Goal: Task Accomplishment & Management: Manage account settings

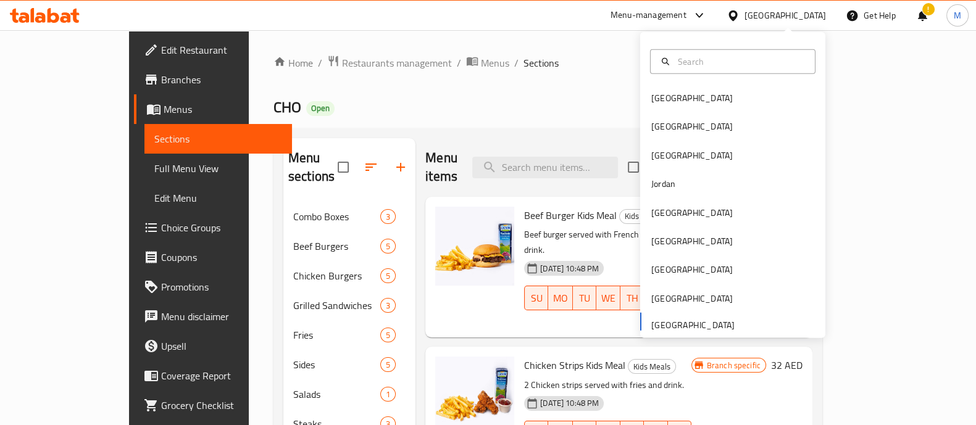
scroll to position [9, 0]
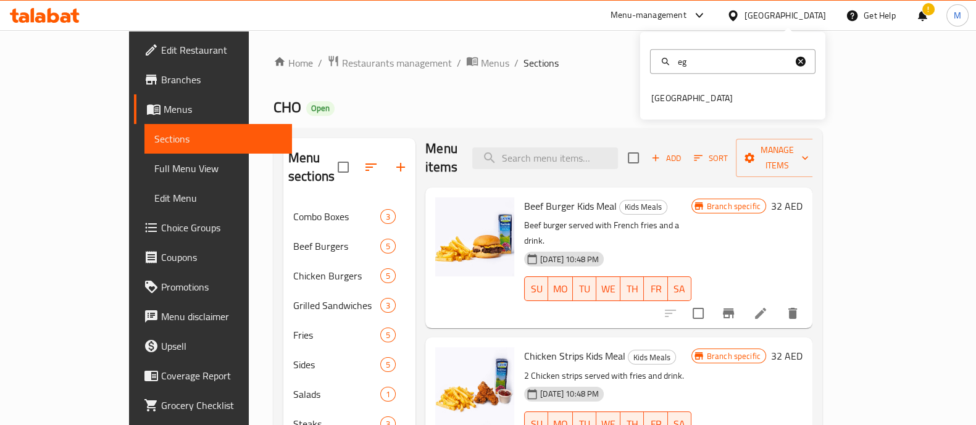
type input "eg"
click at [669, 112] on div "eg [GEOGRAPHIC_DATA]" at bounding box center [732, 76] width 185 height 88
click at [687, 99] on div "[GEOGRAPHIC_DATA]" at bounding box center [732, 98] width 185 height 28
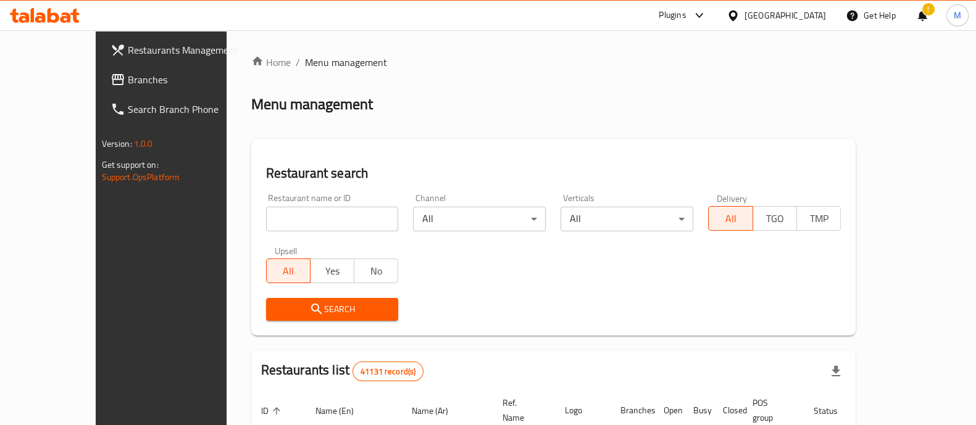
click at [324, 205] on div "Restaurant name or ID Restaurant name or ID" at bounding box center [332, 213] width 133 height 38
click at [312, 214] on input "search" at bounding box center [332, 219] width 133 height 25
paste input "Julia cafe"
type input "Julia cafe"
click button "Search" at bounding box center [332, 309] width 133 height 23
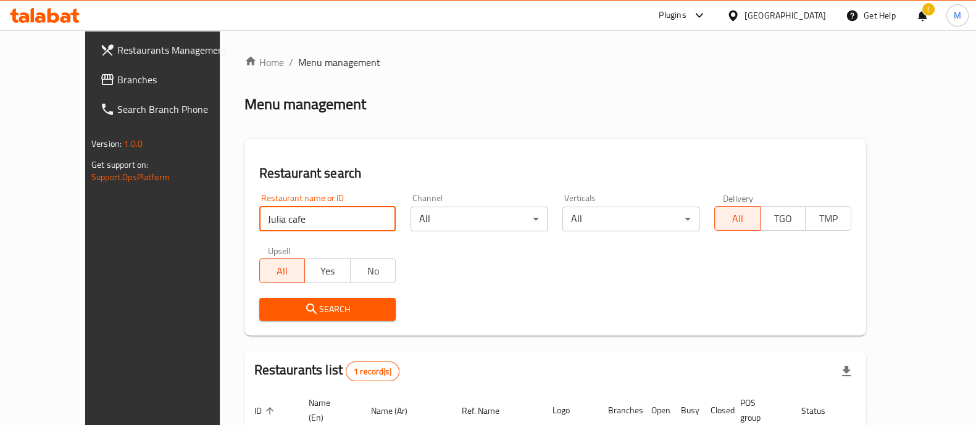
scroll to position [101, 0]
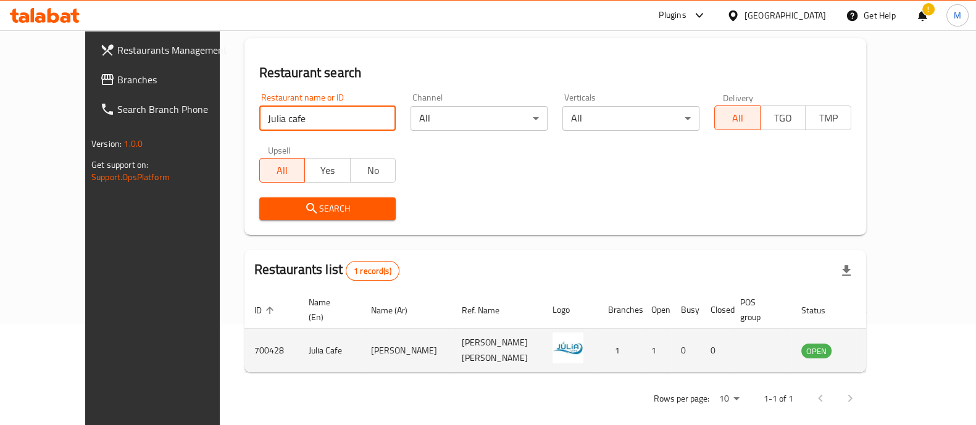
click at [898, 342] on td "enhanced table" at bounding box center [877, 351] width 43 height 44
click at [881, 343] on icon "enhanced table" at bounding box center [873, 350] width 15 height 15
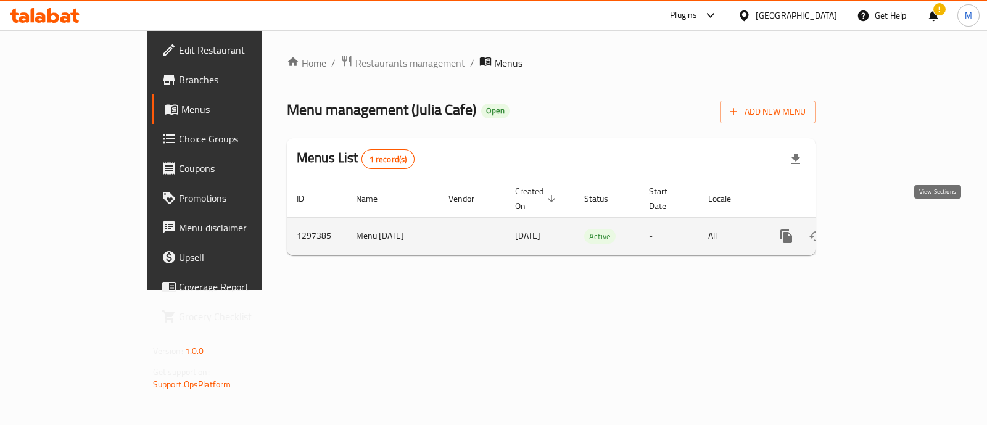
click at [881, 231] on icon "enhanced table" at bounding box center [875, 236] width 11 height 11
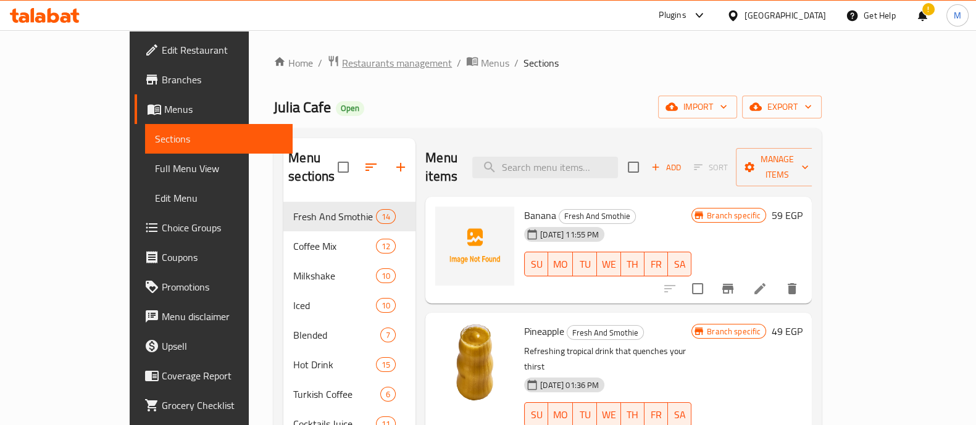
click at [342, 61] on span "Restaurants management" at bounding box center [397, 63] width 110 height 15
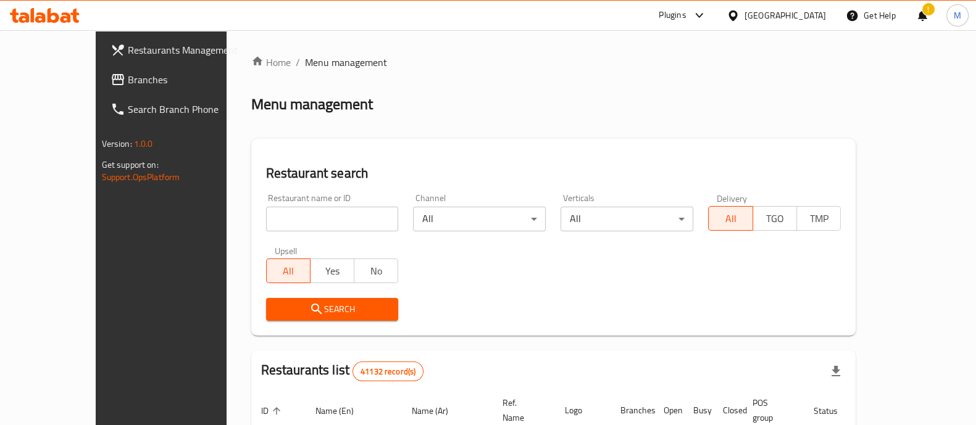
click at [816, 19] on div "[GEOGRAPHIC_DATA]" at bounding box center [784, 16] width 81 height 14
type input "u"
click at [718, 157] on div "[GEOGRAPHIC_DATA]" at bounding box center [691, 155] width 81 height 14
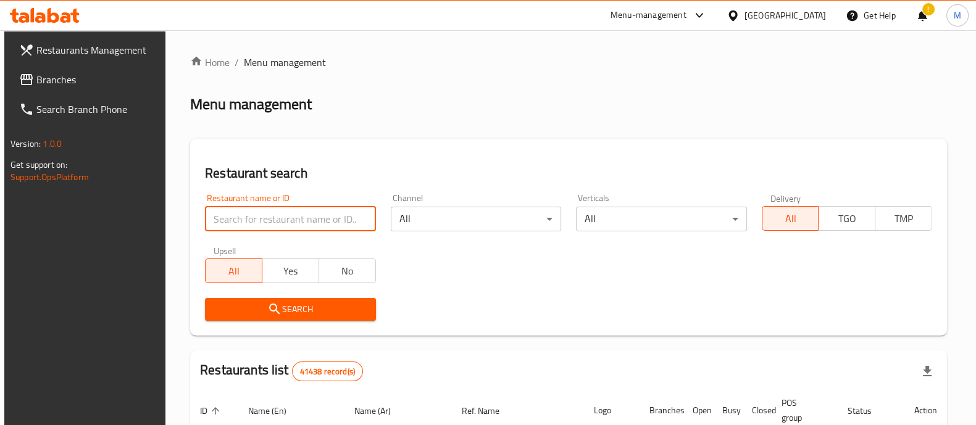
click at [338, 226] on input "search" at bounding box center [290, 219] width 170 height 25
paste input "656038"
type input "656038"
click button "Search" at bounding box center [290, 309] width 170 height 23
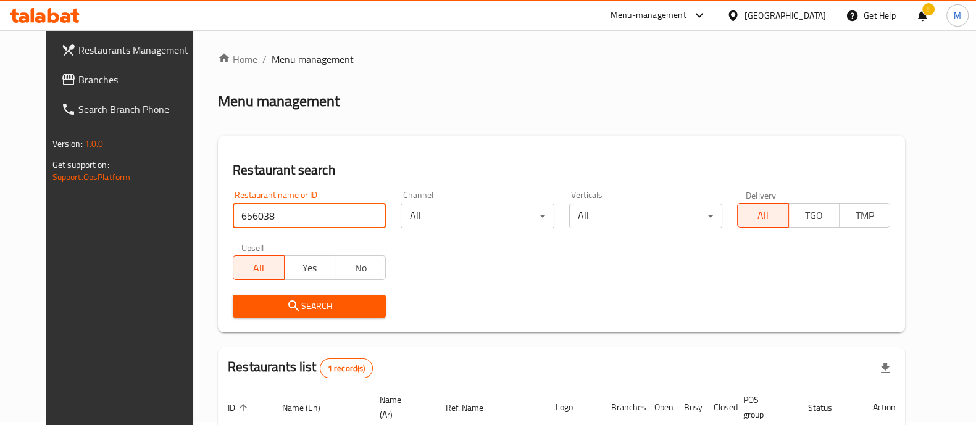
scroll to position [115, 0]
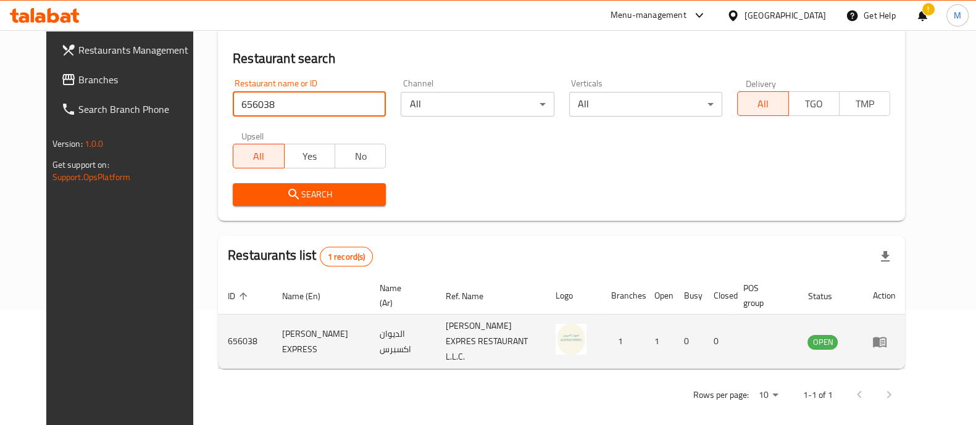
click at [886, 337] on icon "enhanced table" at bounding box center [880, 342] width 14 height 10
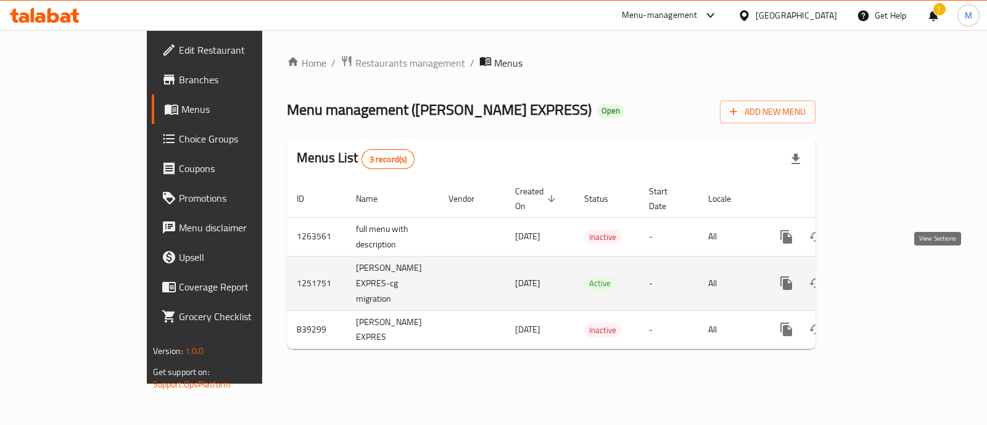
click at [890, 270] on link "enhanced table" at bounding box center [876, 283] width 30 height 30
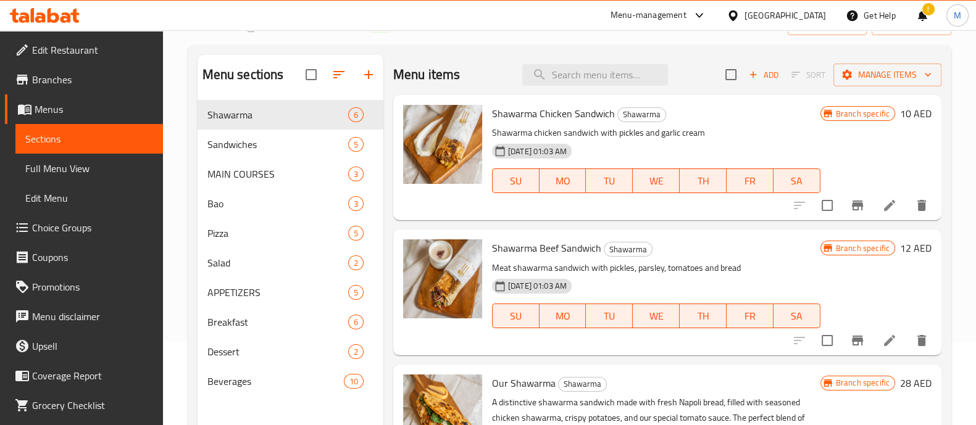
scroll to position [85, 0]
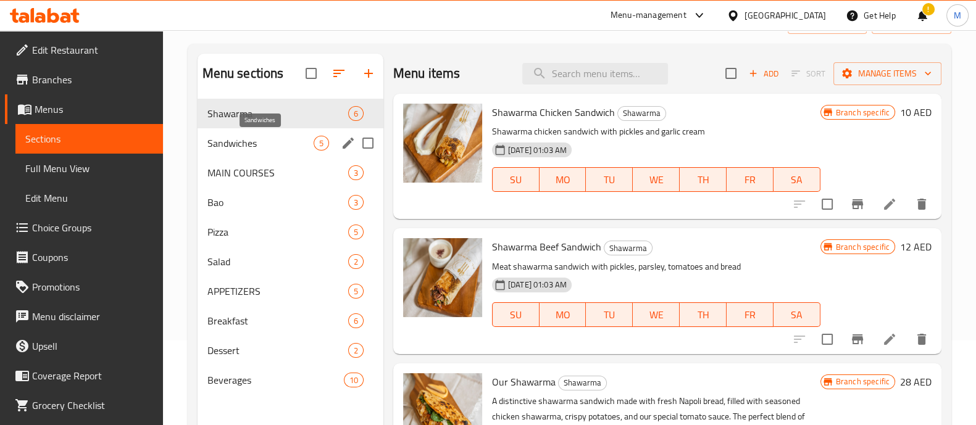
click at [268, 134] on div "Sandwiches 5" at bounding box center [290, 143] width 186 height 30
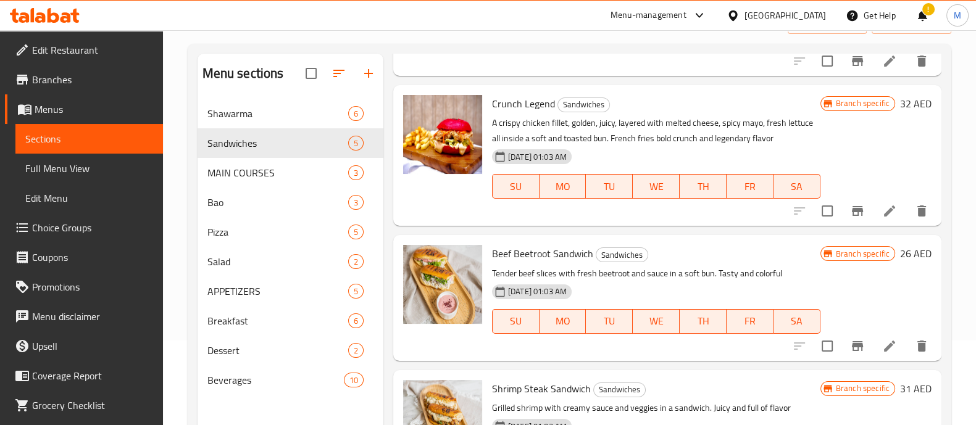
scroll to position [310, 0]
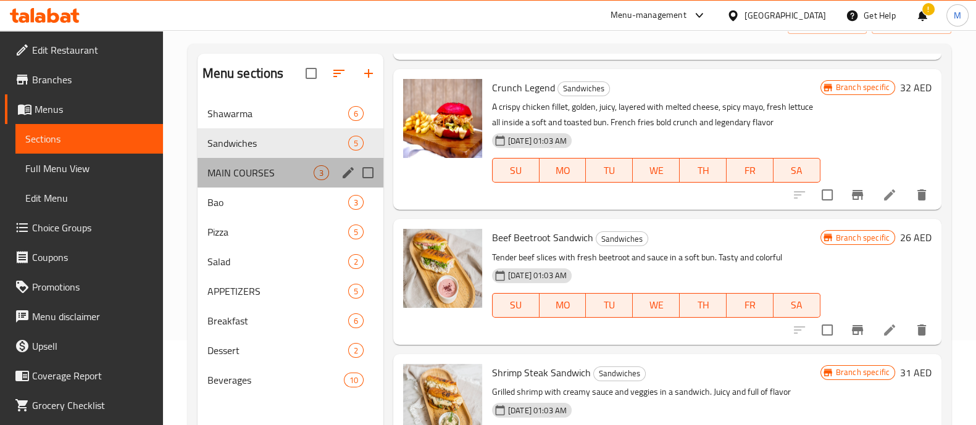
click at [247, 164] on div "MAIN COURSES 3" at bounding box center [290, 173] width 186 height 30
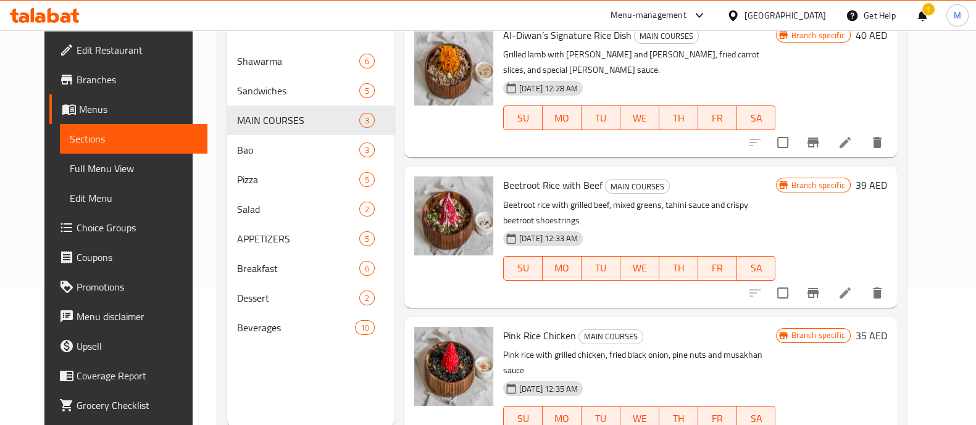
scroll to position [173, 0]
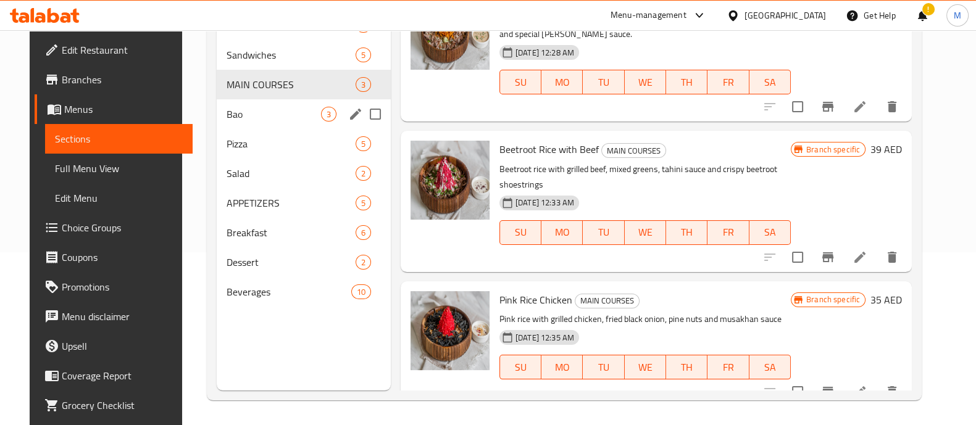
click at [267, 120] on span "Bao" at bounding box center [273, 114] width 94 height 15
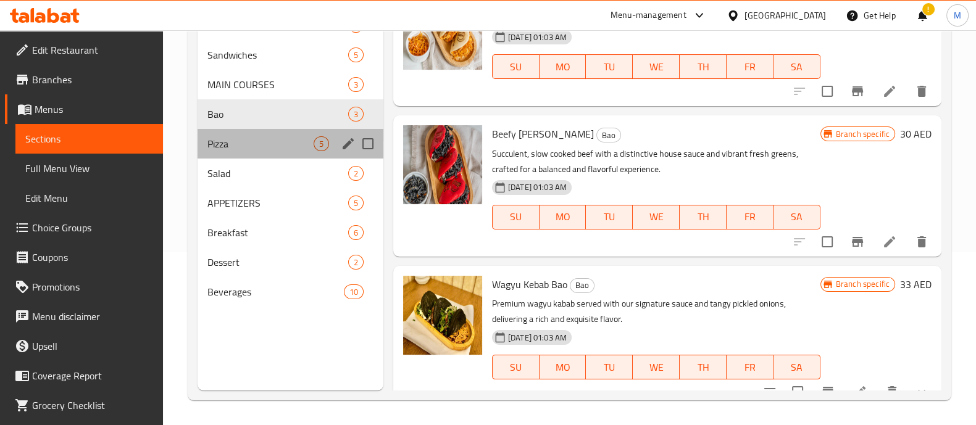
click at [244, 131] on div "Pizza 5" at bounding box center [290, 144] width 186 height 30
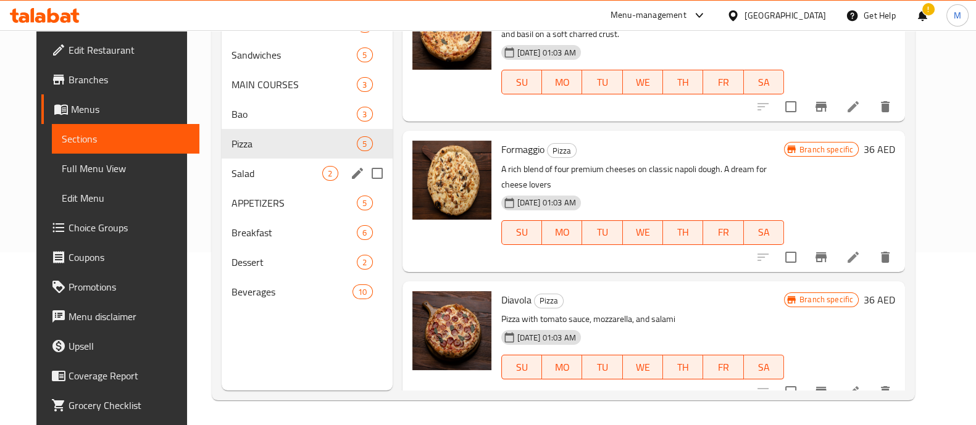
click at [251, 161] on div "Salad 2" at bounding box center [307, 174] width 171 height 30
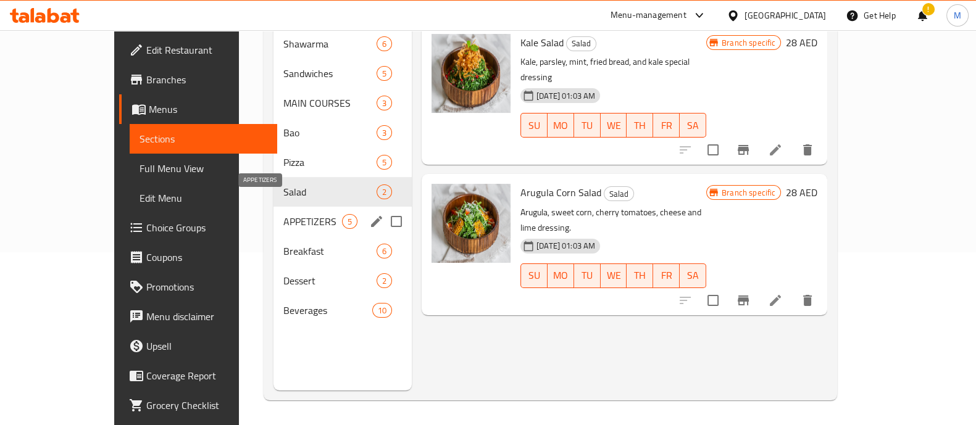
click at [283, 214] on span "APPETIZERS" at bounding box center [312, 221] width 59 height 15
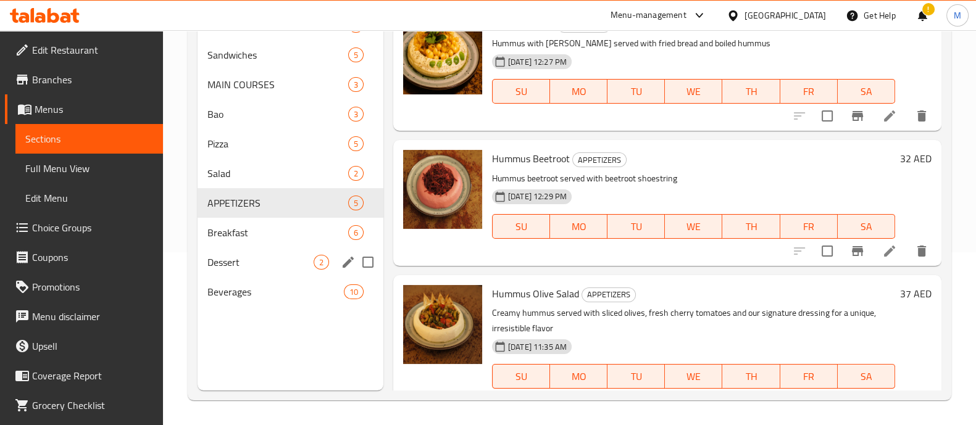
click at [241, 222] on div "Breakfast 6" at bounding box center [290, 233] width 186 height 30
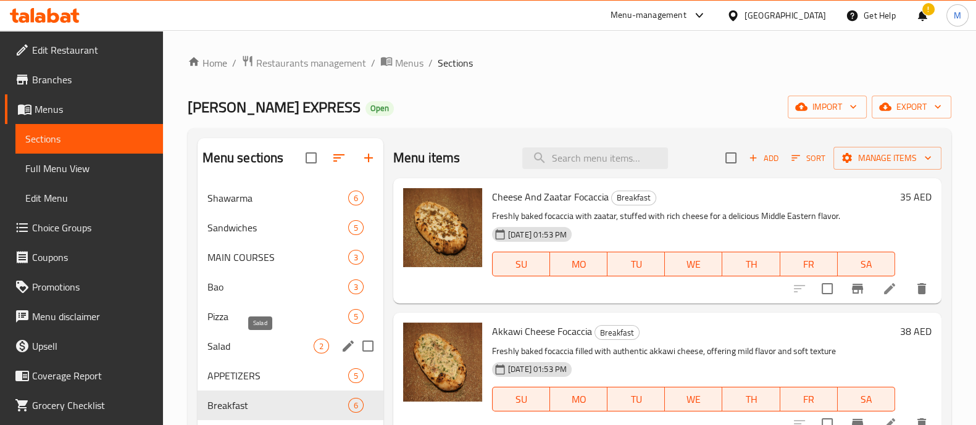
scroll to position [173, 0]
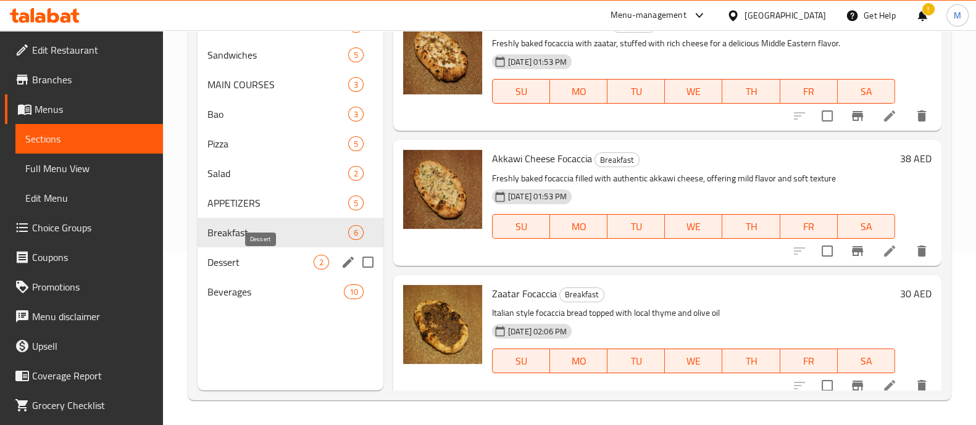
click at [273, 260] on span "Dessert" at bounding box center [260, 262] width 106 height 15
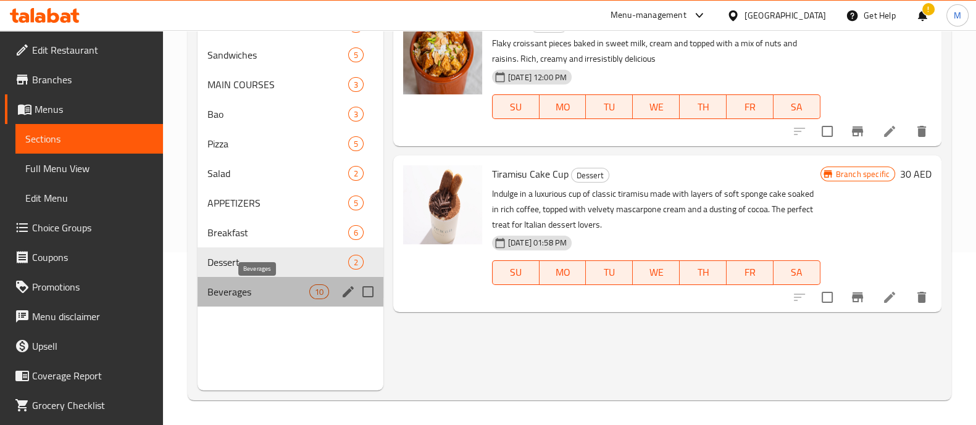
click at [249, 286] on span "Beverages" at bounding box center [258, 291] width 102 height 15
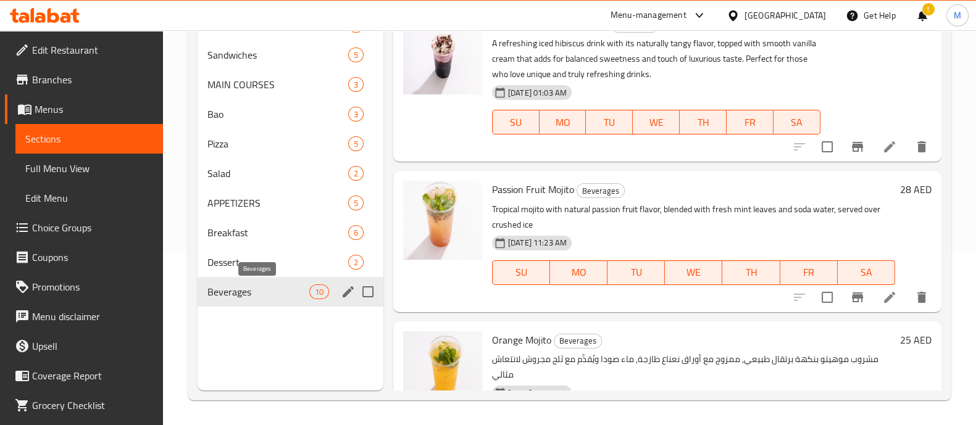
click at [252, 265] on span "Dessert" at bounding box center [277, 262] width 141 height 15
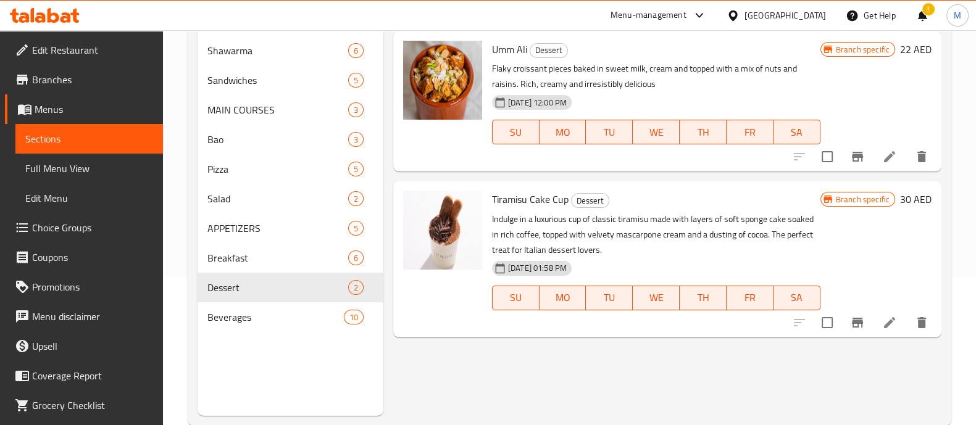
scroll to position [173, 0]
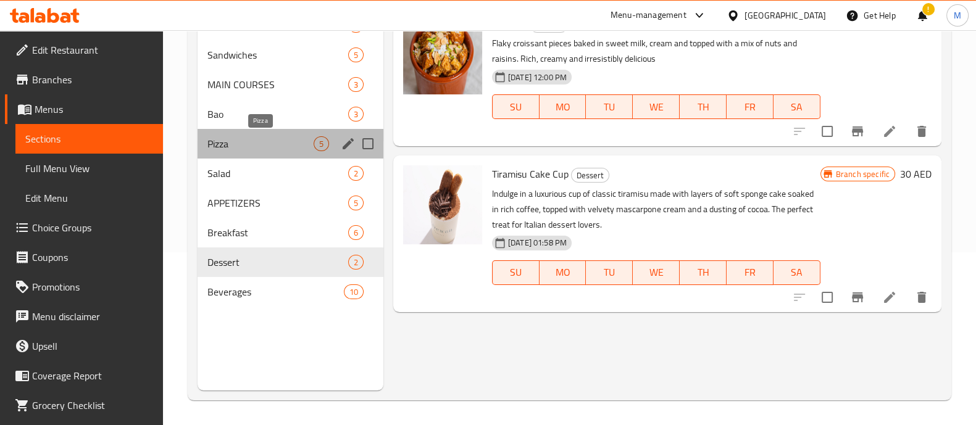
click at [250, 143] on span "Pizza" at bounding box center [260, 143] width 106 height 15
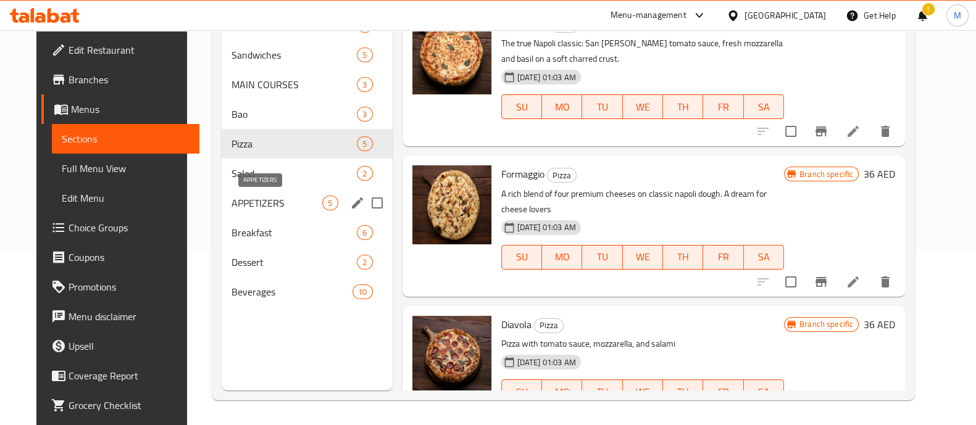
click at [245, 205] on span "APPETIZERS" at bounding box center [276, 203] width 91 height 15
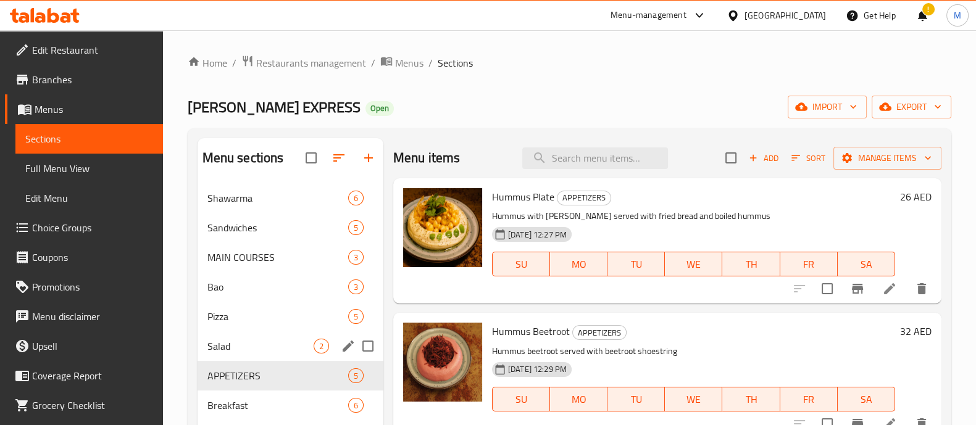
scroll to position [173, 0]
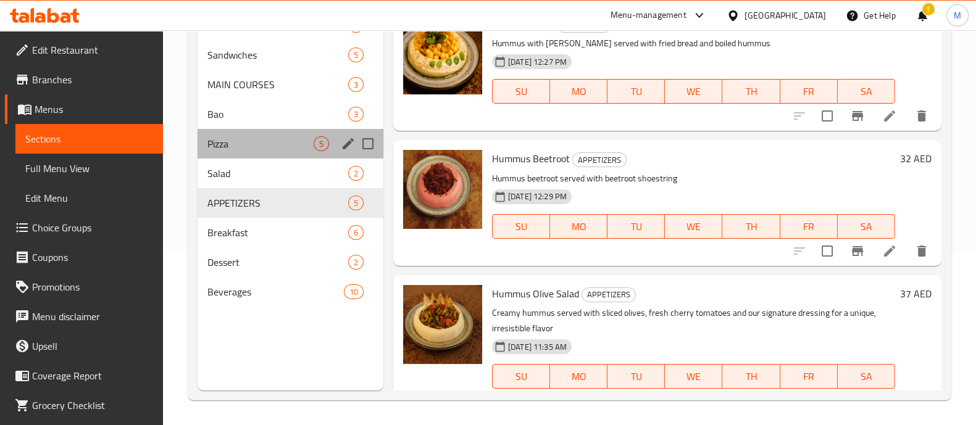
click at [262, 152] on div "Pizza 5" at bounding box center [290, 144] width 186 height 30
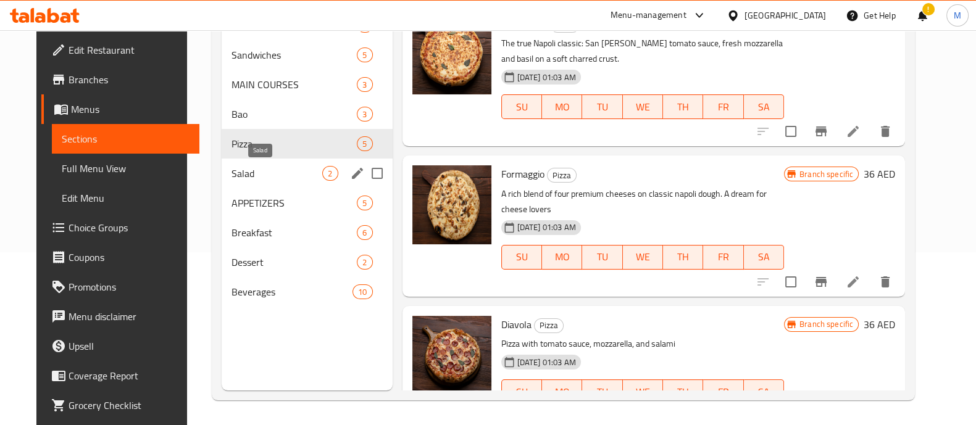
click at [257, 166] on span "Salad" at bounding box center [276, 173] width 91 height 15
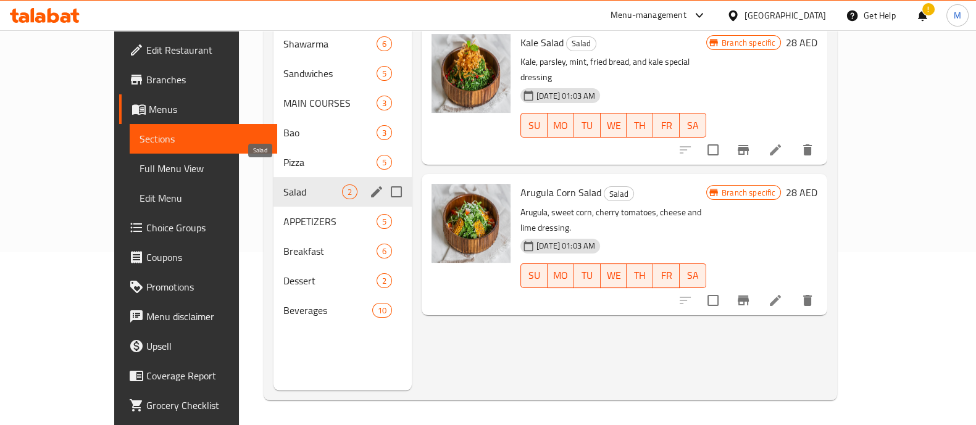
click at [273, 185] on div "Salad 2" at bounding box center [342, 192] width 138 height 30
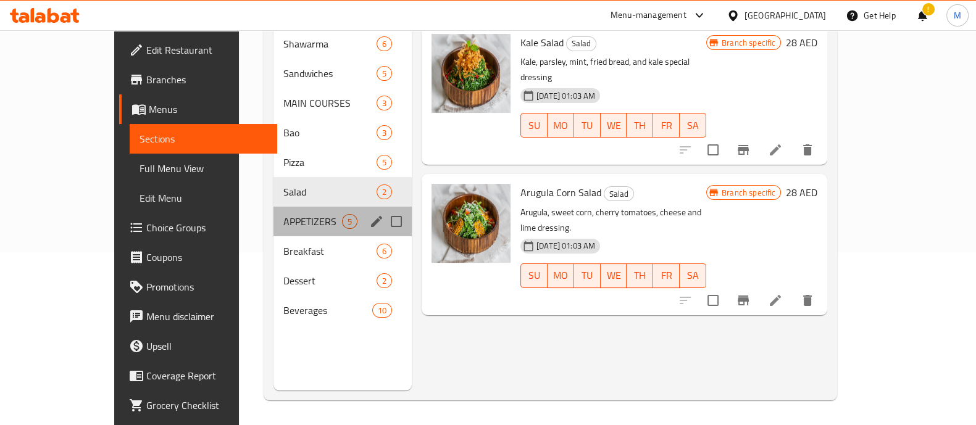
click at [273, 214] on div "APPETIZERS 5" at bounding box center [342, 222] width 138 height 30
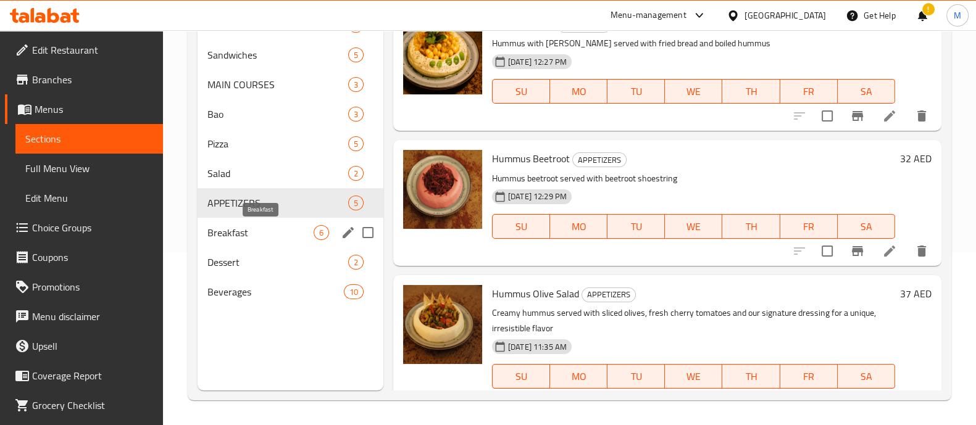
click at [247, 231] on span "Breakfast" at bounding box center [260, 232] width 106 height 15
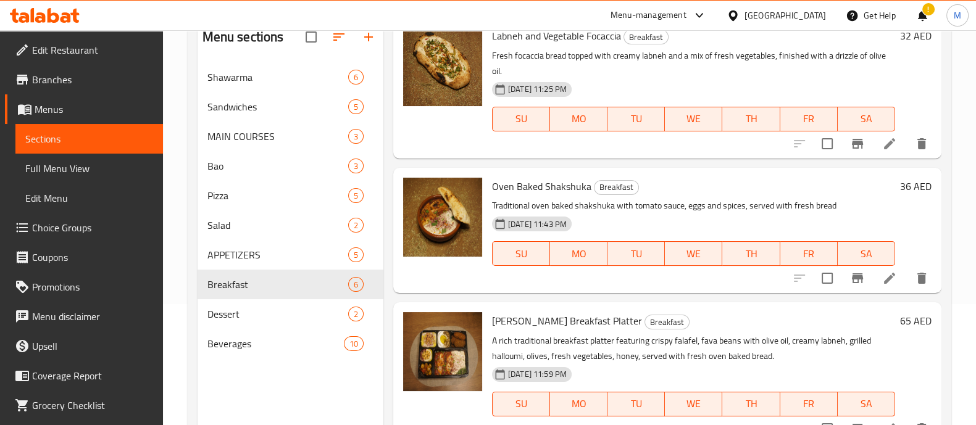
scroll to position [444, 0]
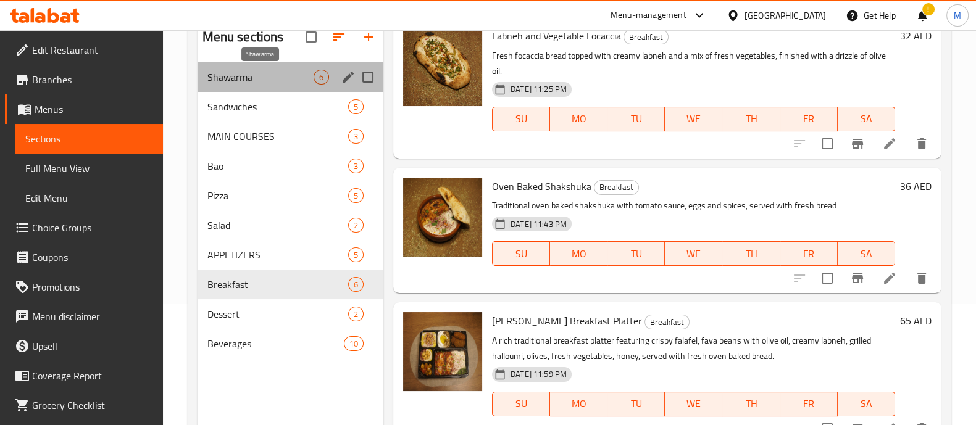
click at [276, 75] on span "Shawarma" at bounding box center [260, 77] width 106 height 15
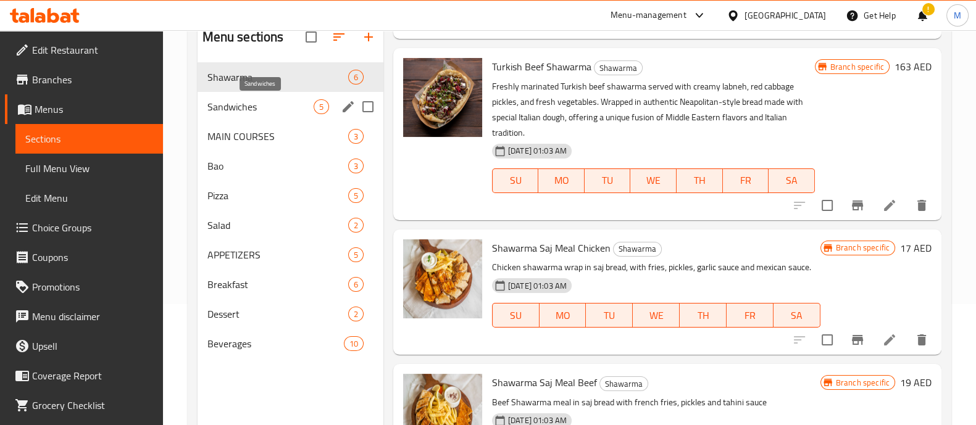
click at [270, 113] on span "Sandwiches" at bounding box center [260, 106] width 106 height 15
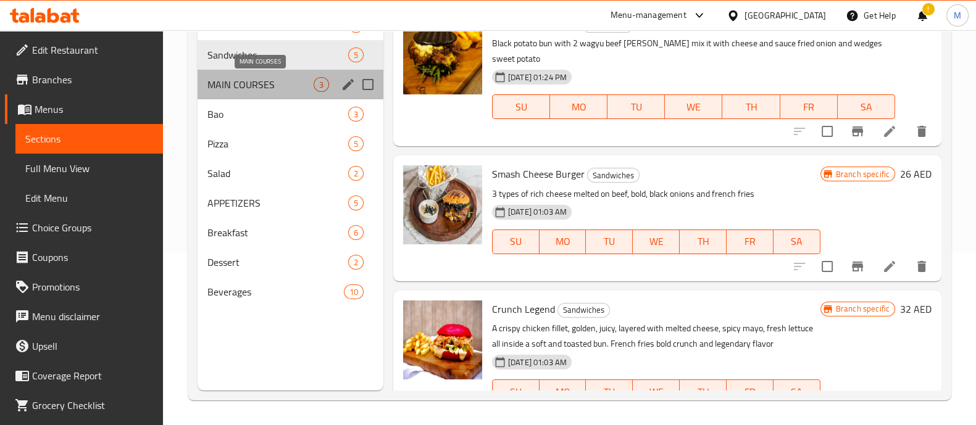
click at [284, 81] on span "MAIN COURSES" at bounding box center [260, 84] width 106 height 15
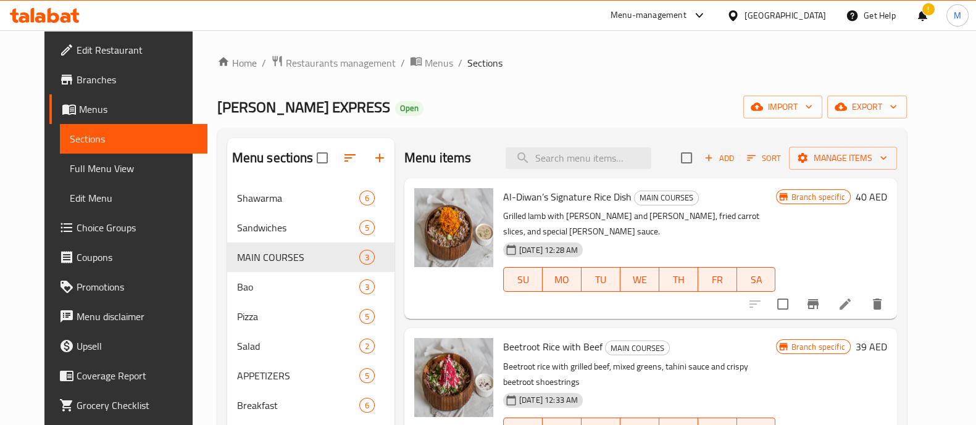
click at [505, 191] on span "Al-Diwan’s Signature Rice Dish" at bounding box center [567, 197] width 128 height 19
click at [434, 245] on img at bounding box center [453, 227] width 79 height 79
click at [579, 190] on span "Al-Diwan’s Signature Rice Dish" at bounding box center [567, 197] width 128 height 19
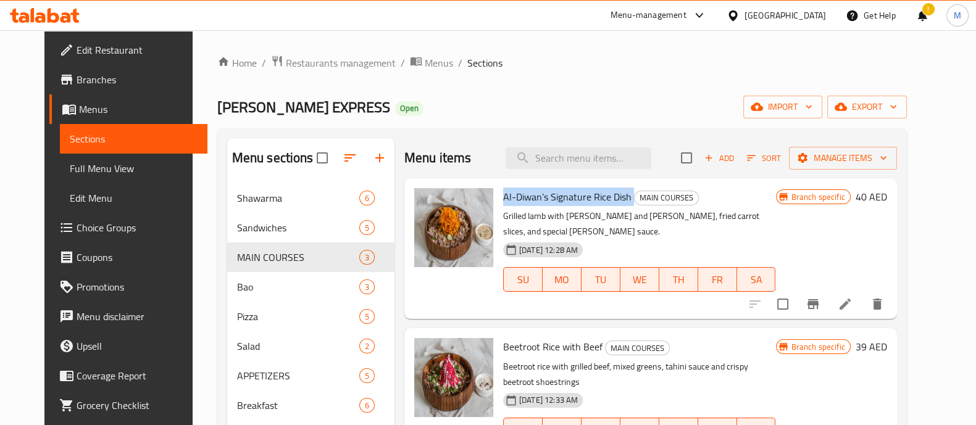
click at [579, 190] on span "Al-Diwan’s Signature Rice Dish" at bounding box center [567, 197] width 128 height 19
copy h6 "Al-Diwan’s Signature Rice Dish"
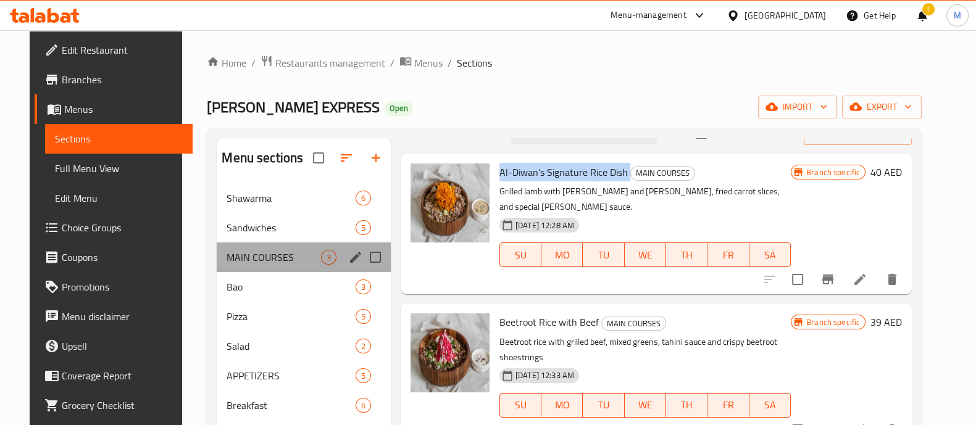
click at [252, 270] on div "MAIN COURSES 3" at bounding box center [303, 258] width 173 height 30
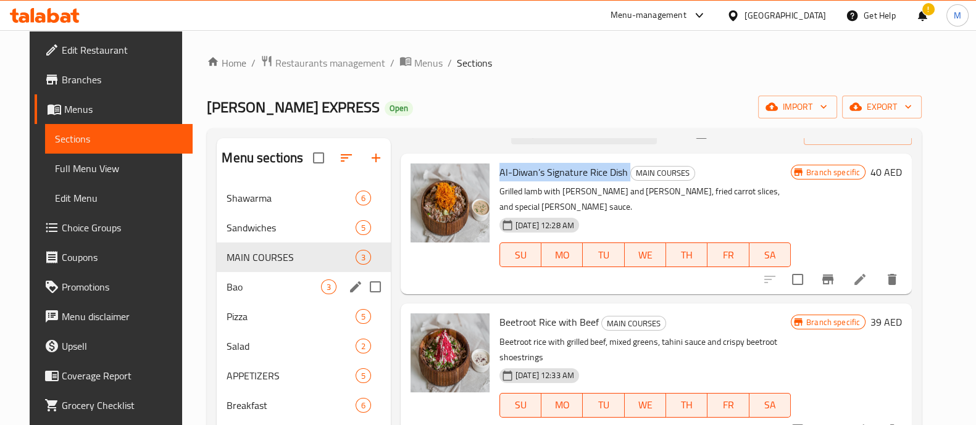
click at [247, 278] on div "Bao 3" at bounding box center [303, 287] width 173 height 30
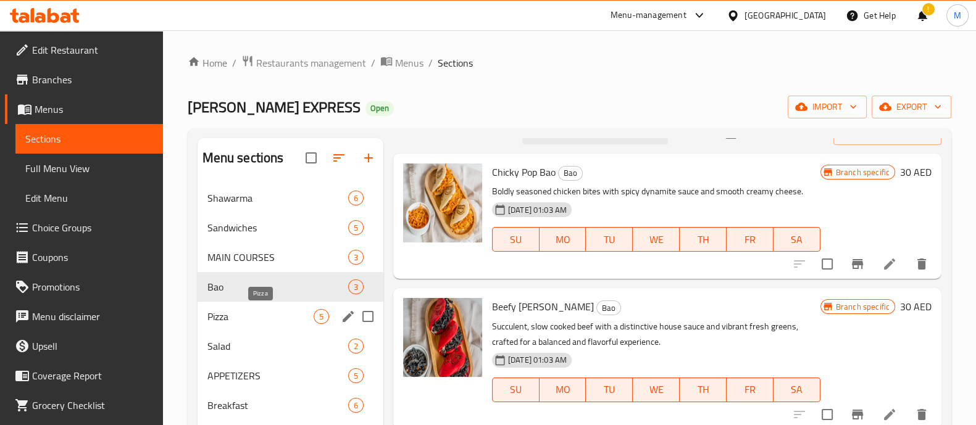
click at [246, 314] on span "Pizza" at bounding box center [260, 316] width 106 height 15
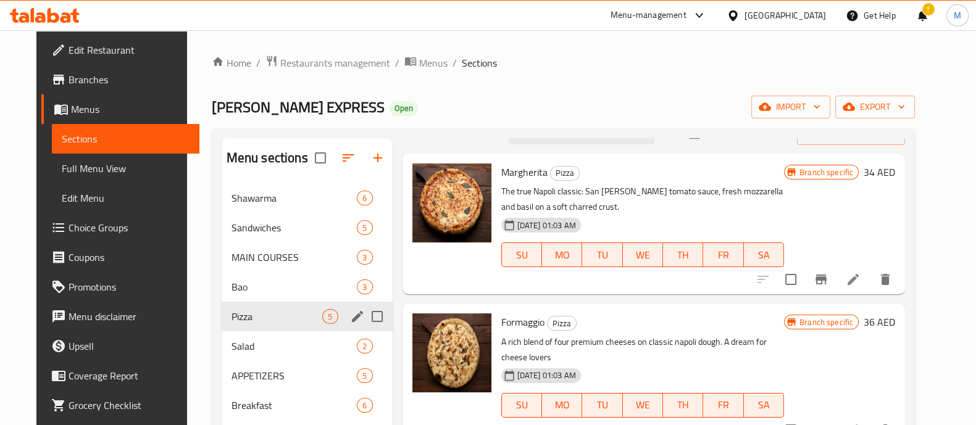
click at [278, 325] on div "Pizza 5" at bounding box center [307, 317] width 171 height 30
click at [235, 365] on div "APPETIZERS 5" at bounding box center [307, 376] width 171 height 30
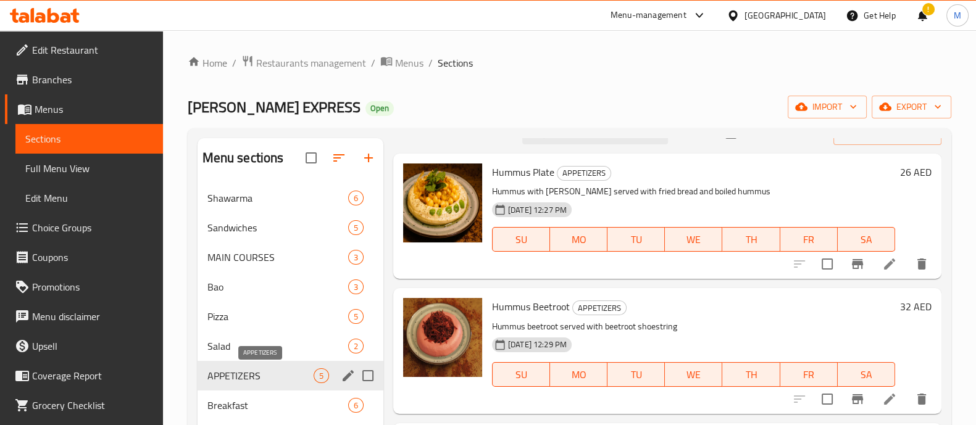
click at [238, 402] on span "Breakfast" at bounding box center [277, 405] width 141 height 15
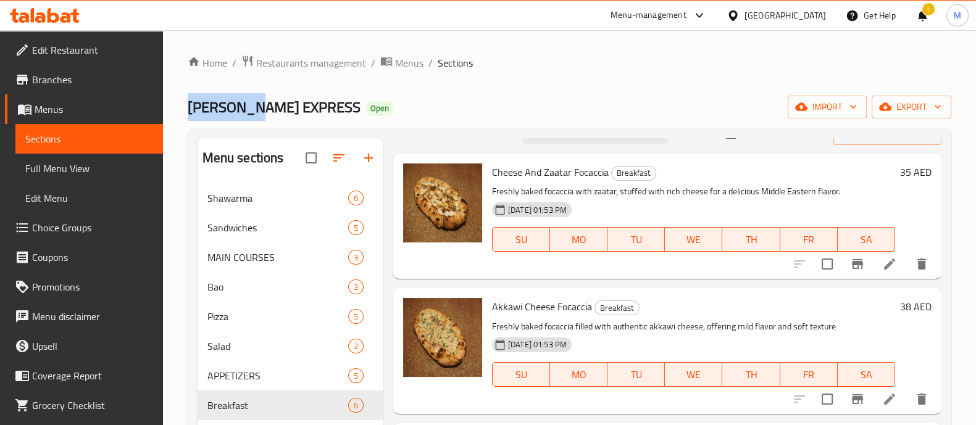
drag, startPoint x: 259, startPoint y: 106, endPoint x: 182, endPoint y: 110, distance: 76.6
click at [182, 110] on div "Home / Restaurants management / Menus / Sections [PERSON_NAME] EXPRESS Open imp…" at bounding box center [569, 314] width 813 height 568
click at [607, 59] on ol "Home / Restaurants management / Menus / Sections" at bounding box center [569, 63] width 763 height 16
click at [253, 202] on span "Shawarma" at bounding box center [260, 198] width 106 height 15
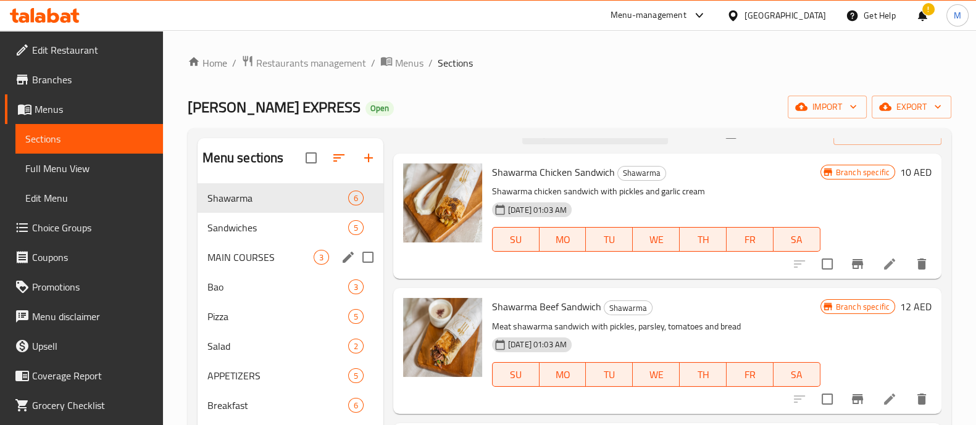
click at [265, 235] on div "Sandwiches 5" at bounding box center [290, 228] width 186 height 30
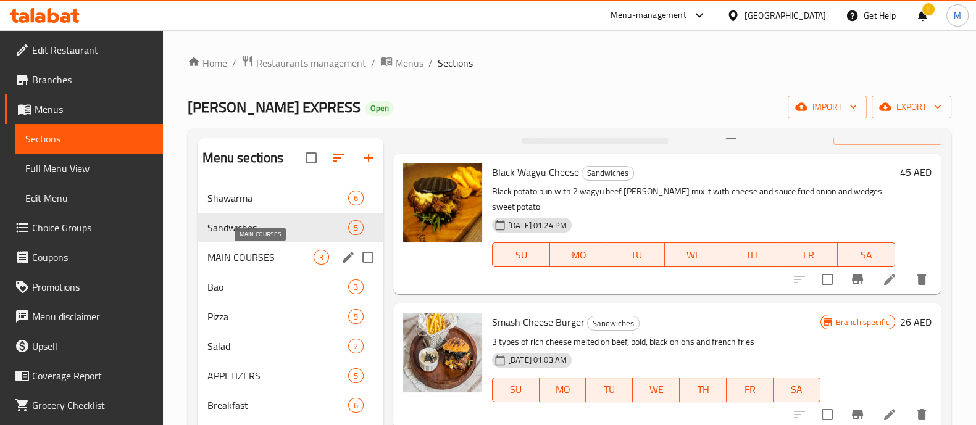
click at [267, 260] on span "MAIN COURSES" at bounding box center [260, 257] width 106 height 15
